Goal: Information Seeking & Learning: Check status

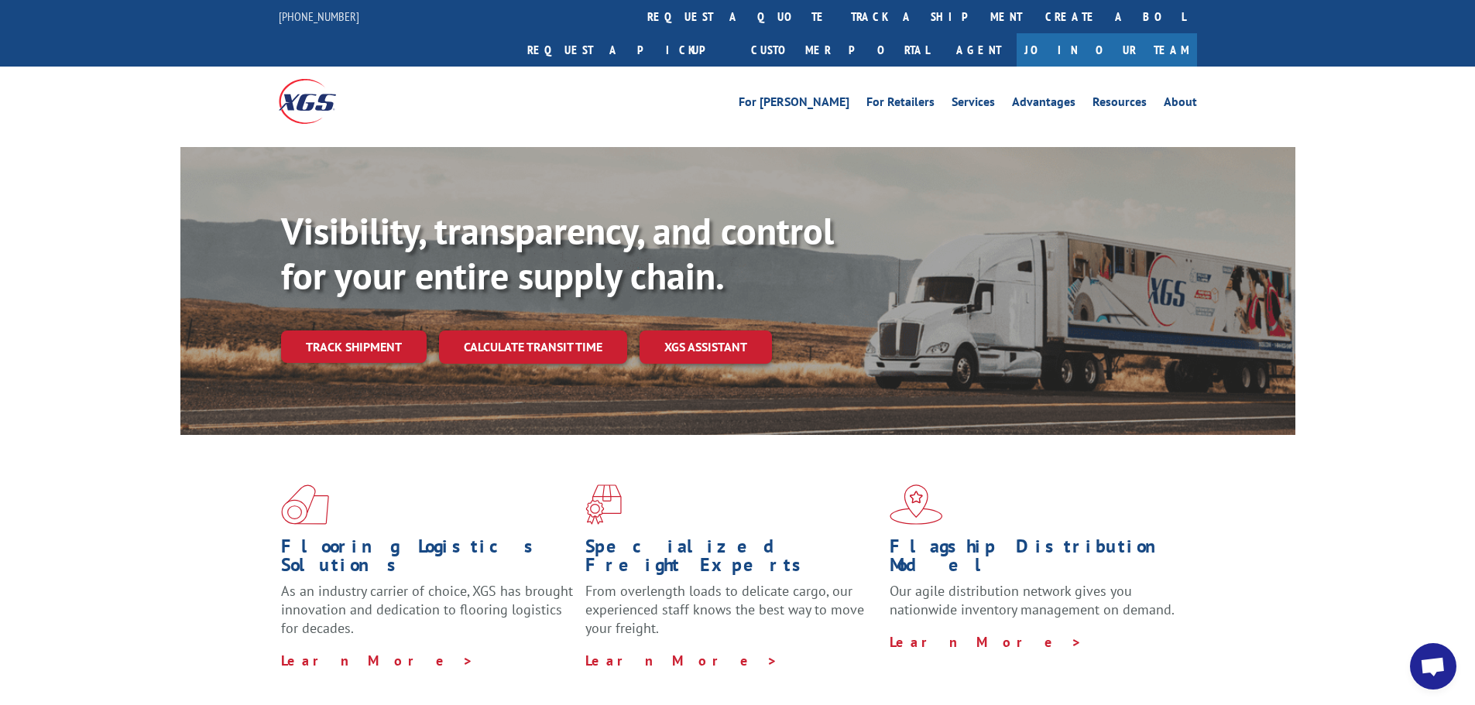
click at [839, 12] on link "track a shipment" at bounding box center [936, 16] width 194 height 33
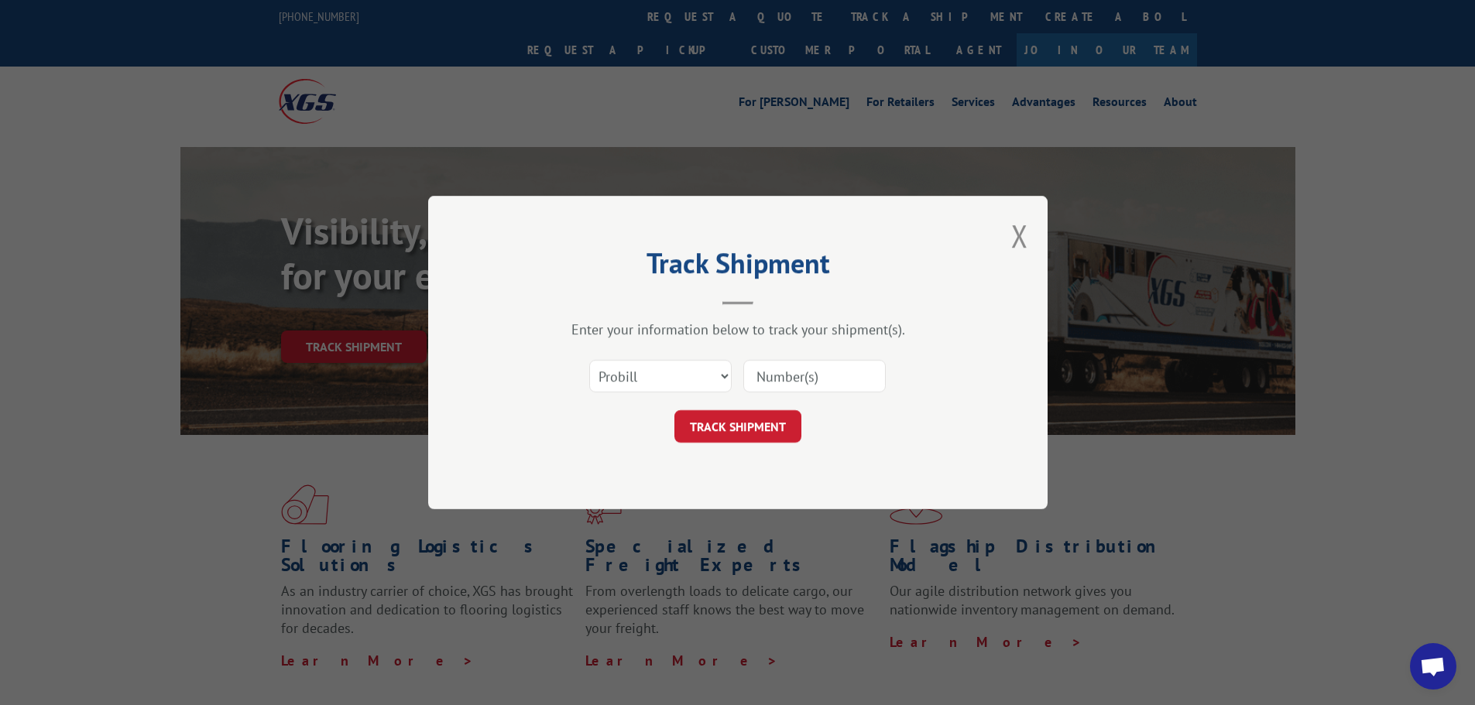
paste input "263619251001"
type input "263619251001"
click at [747, 422] on button "TRACK SHIPMENT" at bounding box center [737, 426] width 127 height 33
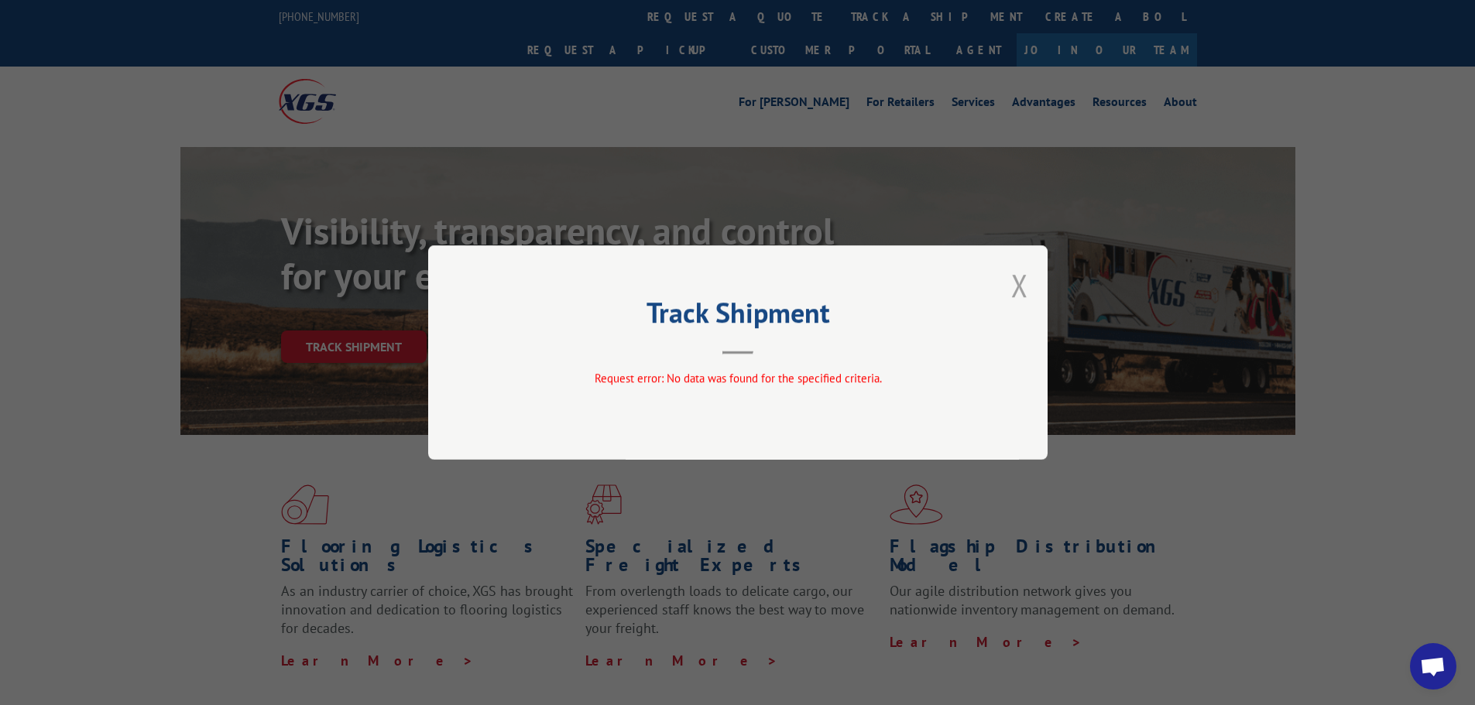
click at [1017, 280] on button "Close modal" at bounding box center [1019, 285] width 17 height 41
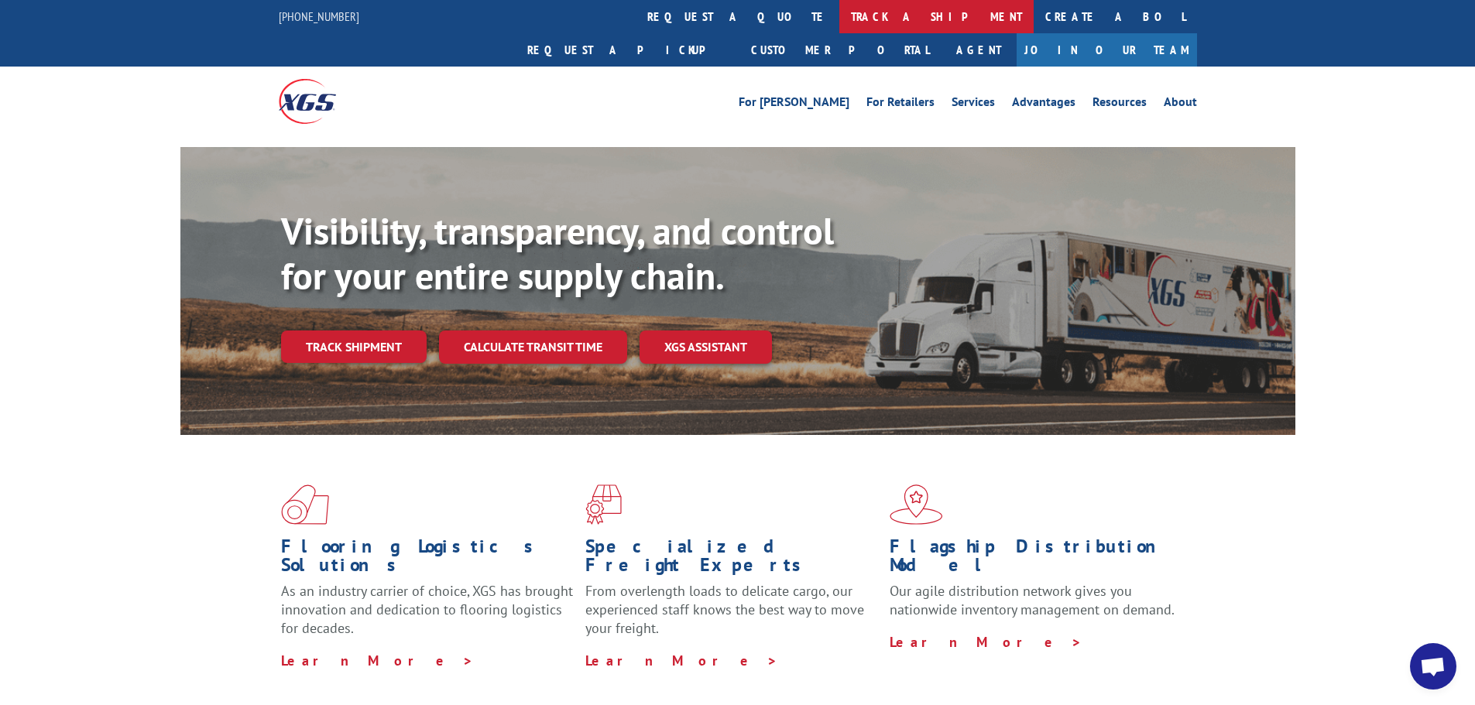
click at [839, 20] on link "track a shipment" at bounding box center [936, 16] width 194 height 33
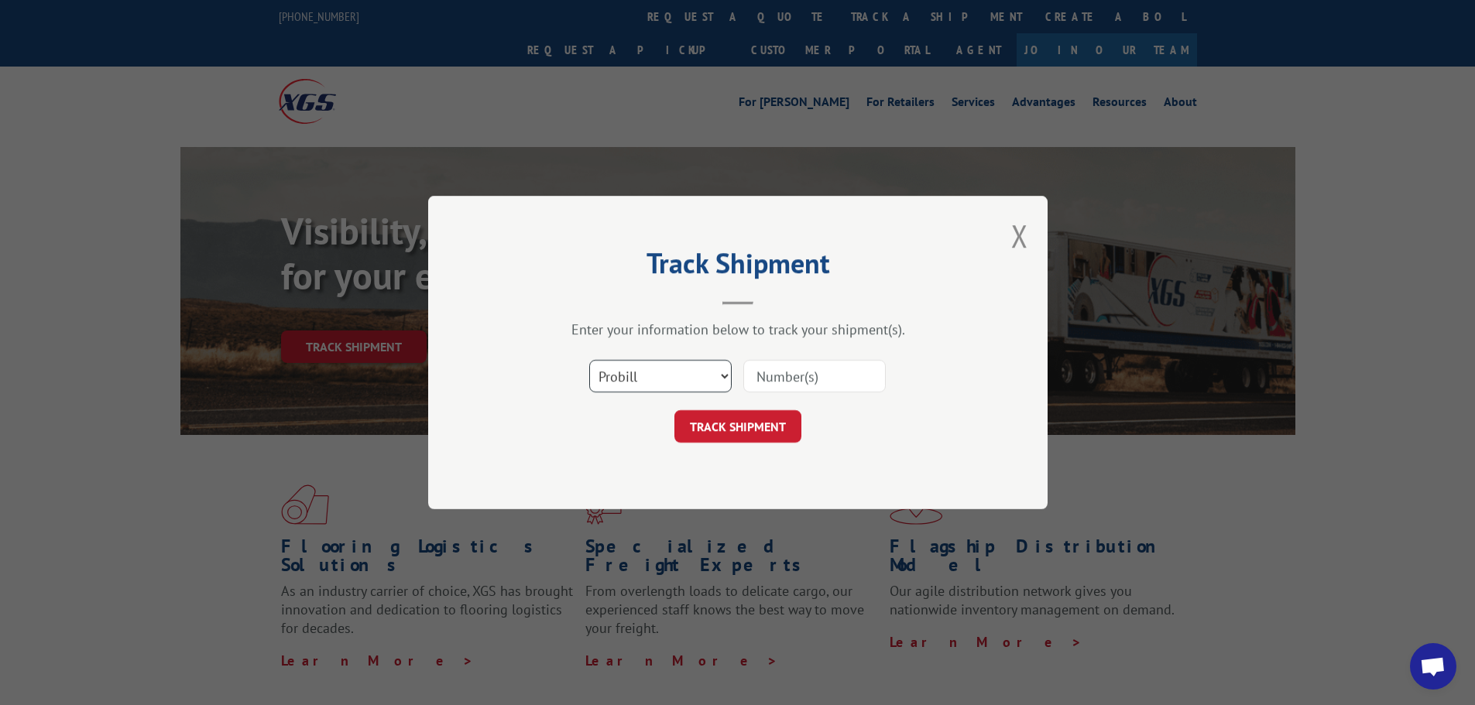
click at [687, 372] on select "Select category... Probill BOL PO" at bounding box center [660, 376] width 142 height 33
select select "bol"
click at [589, 360] on select "Select category... Probill BOL PO" at bounding box center [660, 376] width 142 height 33
paste input "473908"
type input "473908"
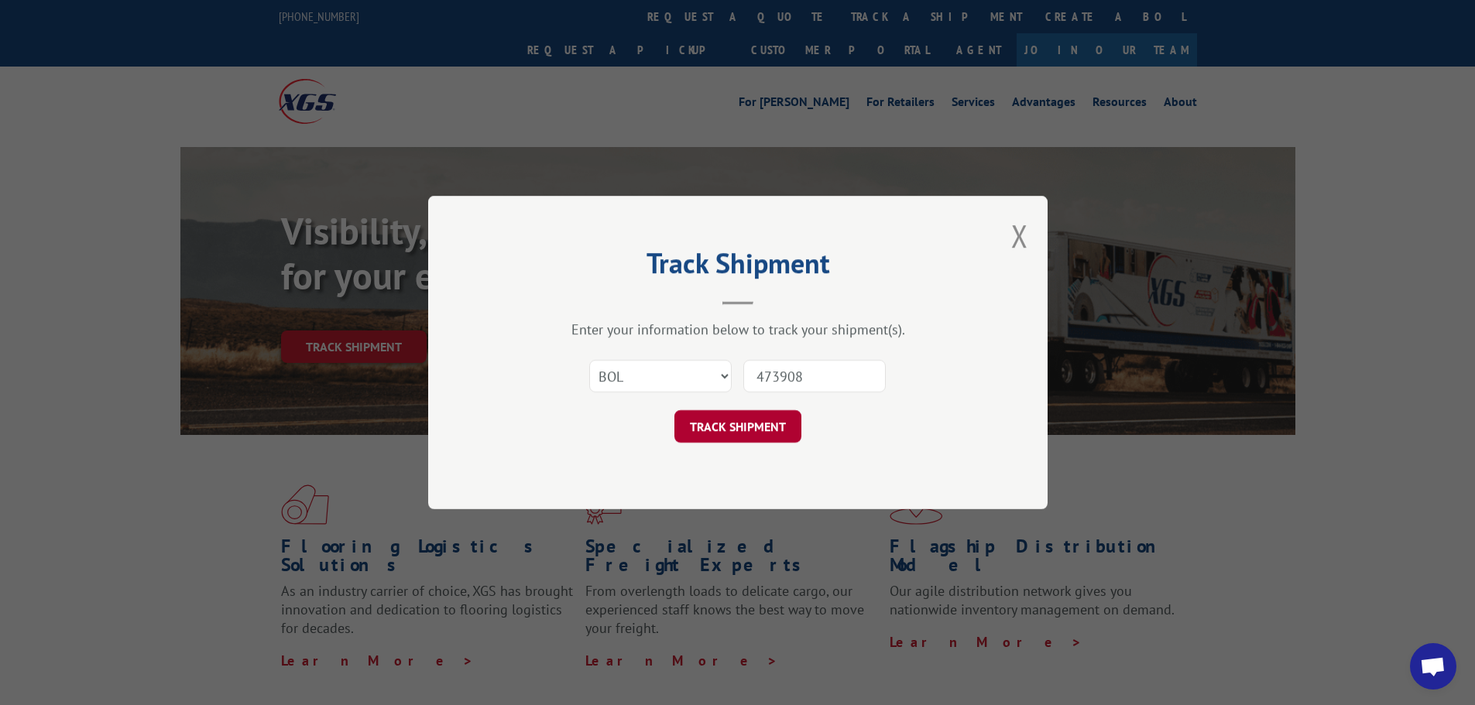
click at [736, 424] on button "TRACK SHIPMENT" at bounding box center [737, 426] width 127 height 33
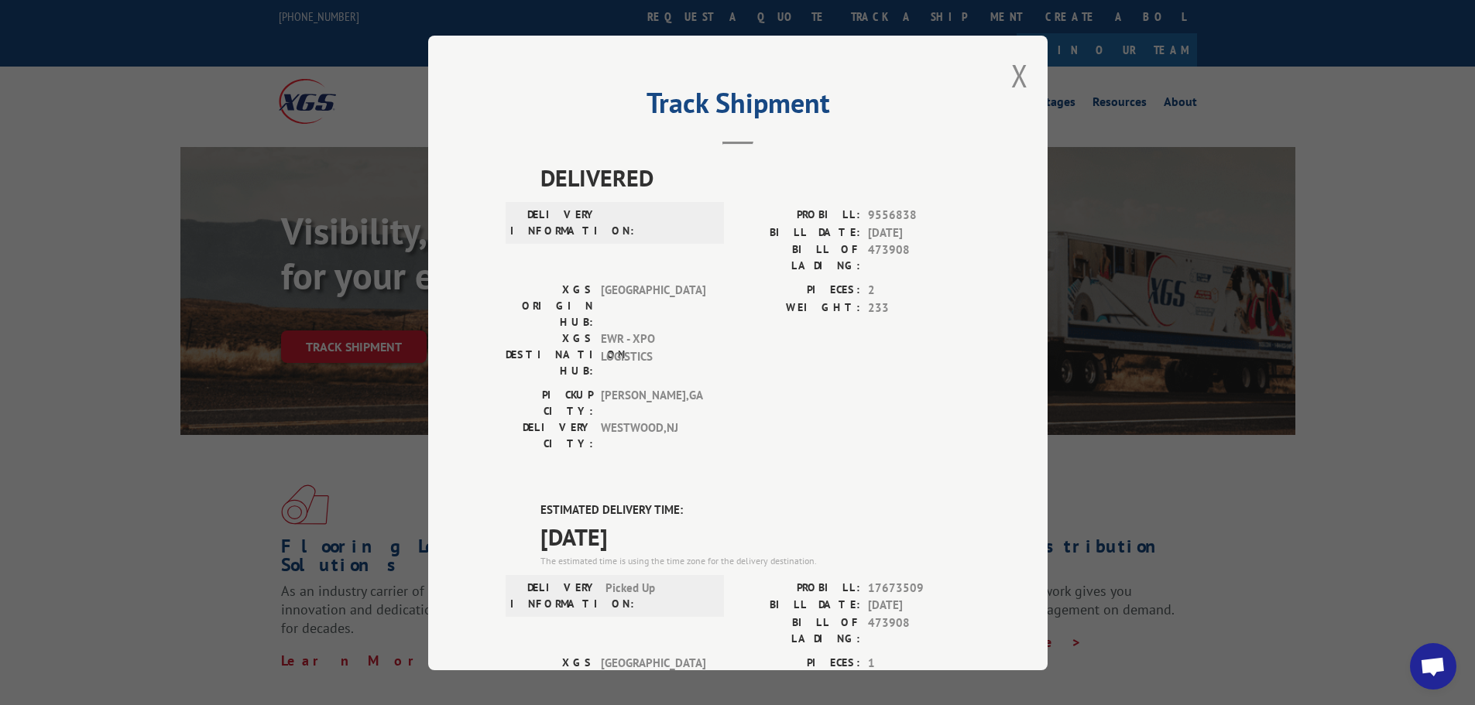
click at [540, 502] on label "ESTIMATED DELIVERY TIME:" at bounding box center [755, 511] width 430 height 18
drag, startPoint x: 530, startPoint y: 418, endPoint x: 669, endPoint y: 448, distance: 141.7
copy div "ESTIMATED DELIVERY TIME: [DATE]"
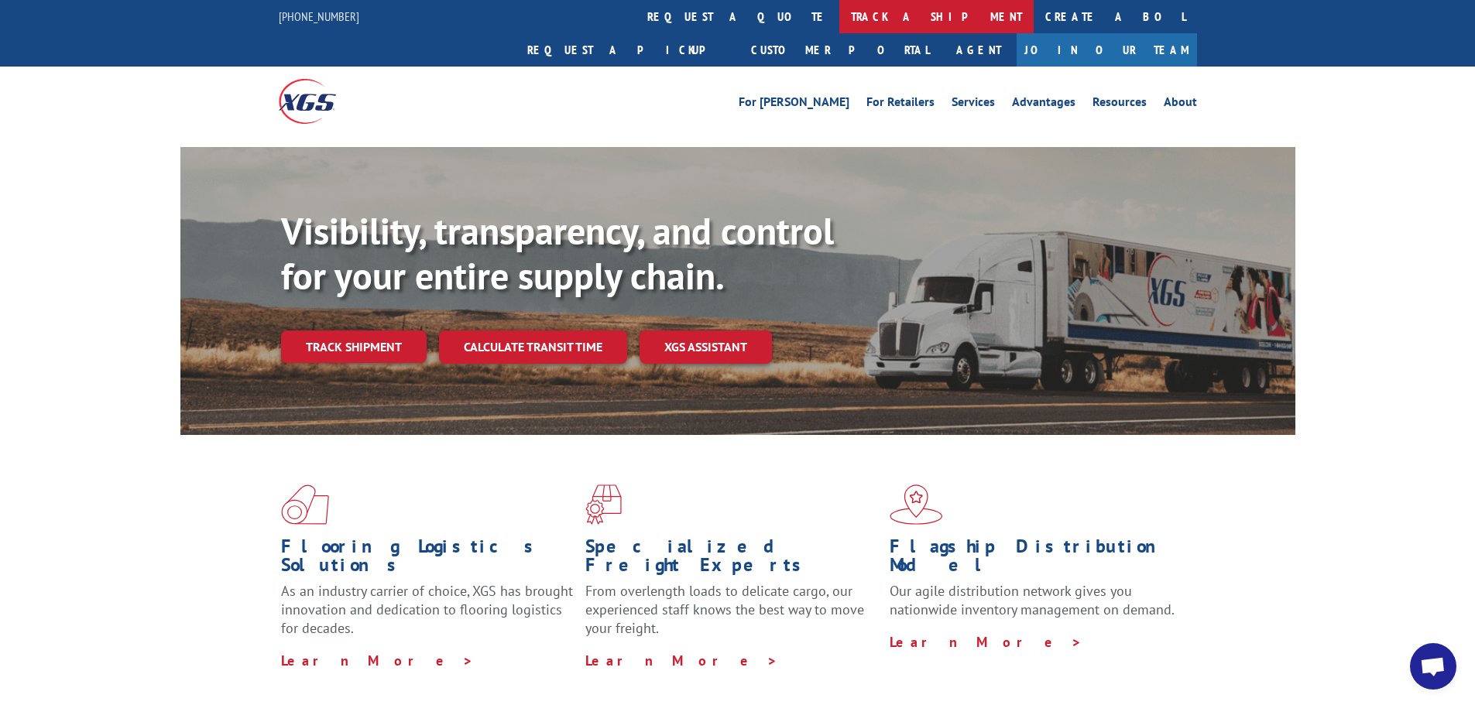
click at [839, 16] on link "track a shipment" at bounding box center [936, 16] width 194 height 33
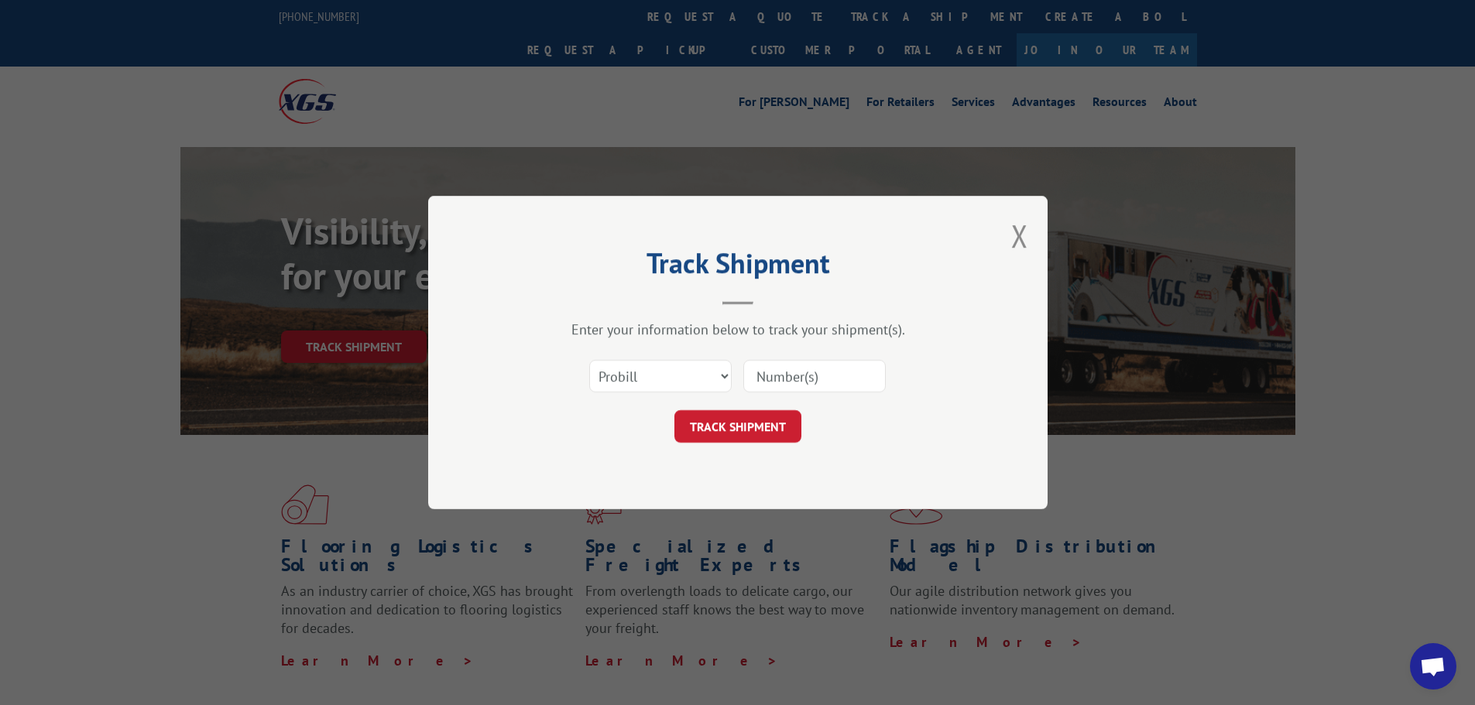
paste input "17475532"
type input "17475532"
click at [722, 423] on button "TRACK SHIPMENT" at bounding box center [737, 426] width 127 height 33
